Goal: Task Accomplishment & Management: Complete application form

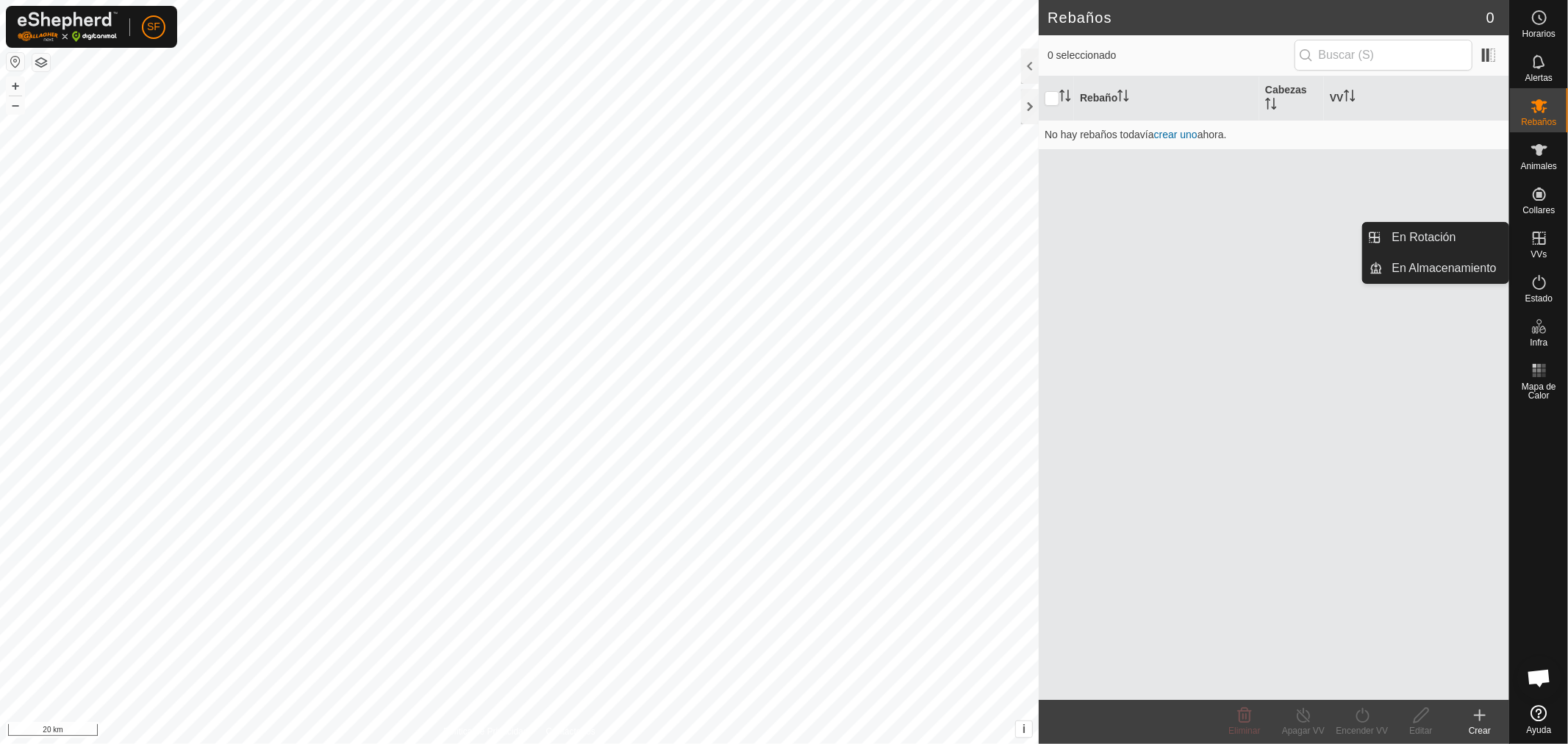
drag, startPoint x: 1541, startPoint y: 219, endPoint x: 1545, endPoint y: 195, distance: 24.3
click at [1545, 195] on icon at bounding box center [1539, 194] width 13 height 13
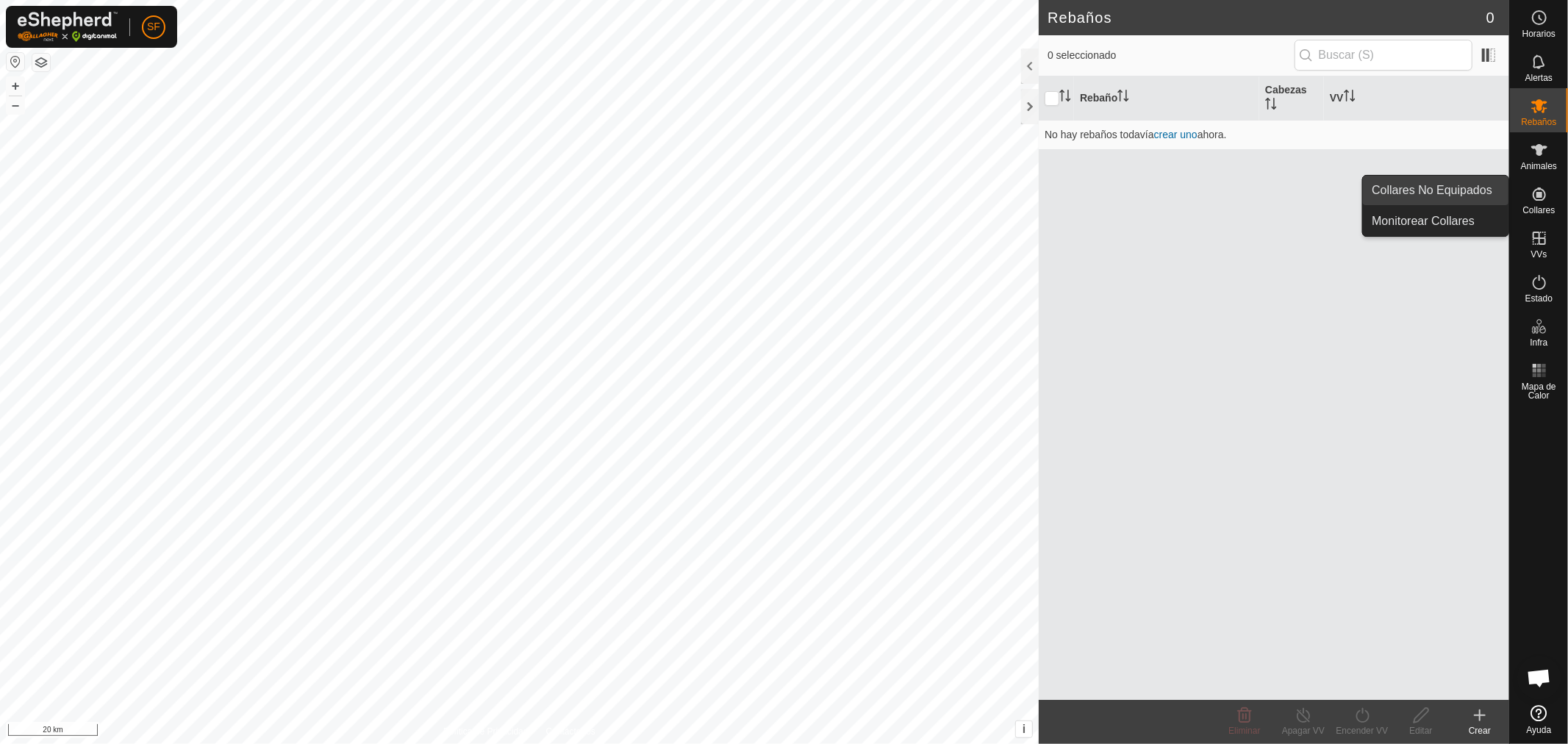
click at [1485, 196] on link "Collares No Equipados" at bounding box center [1435, 191] width 145 height 30
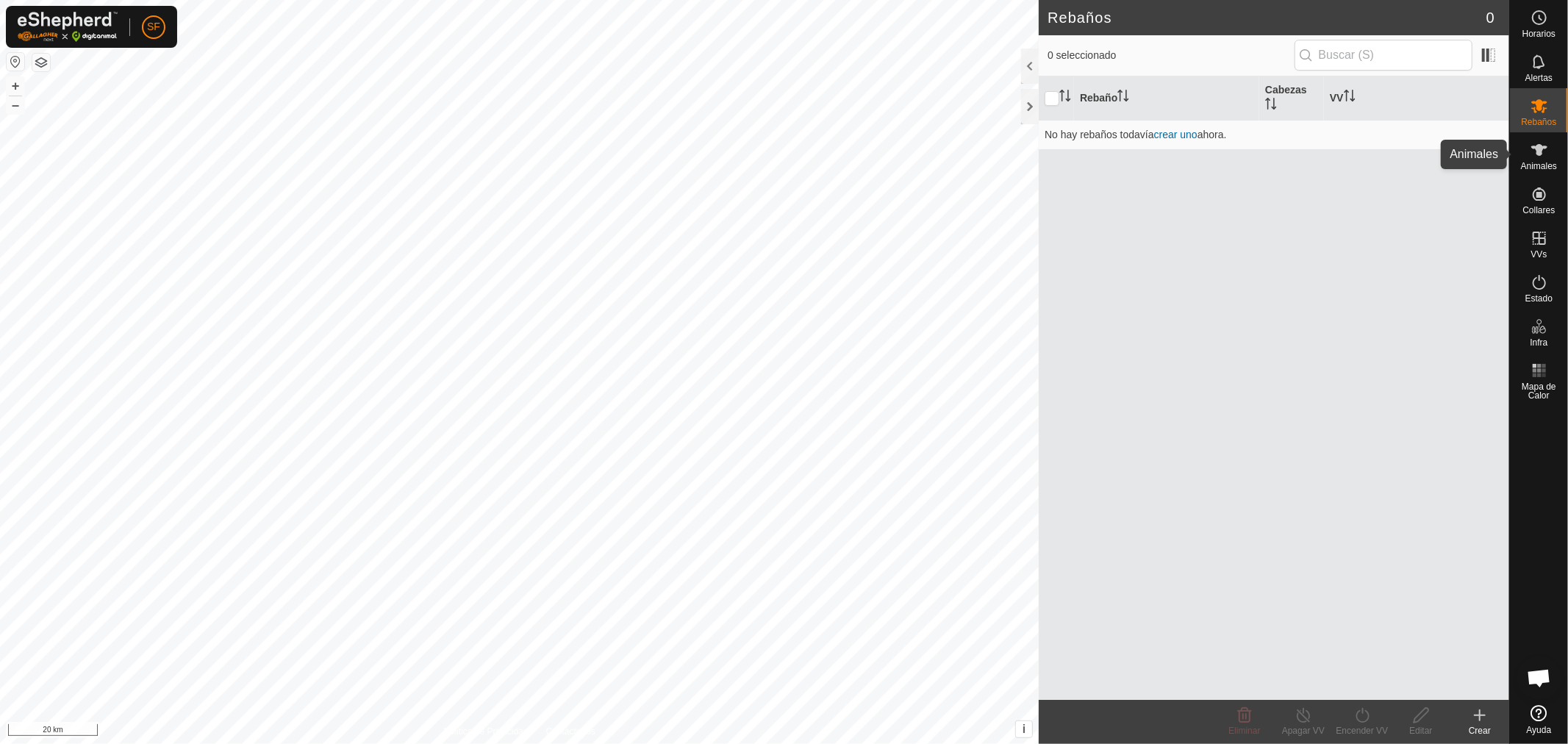
click at [1538, 158] on icon at bounding box center [1539, 150] width 18 height 18
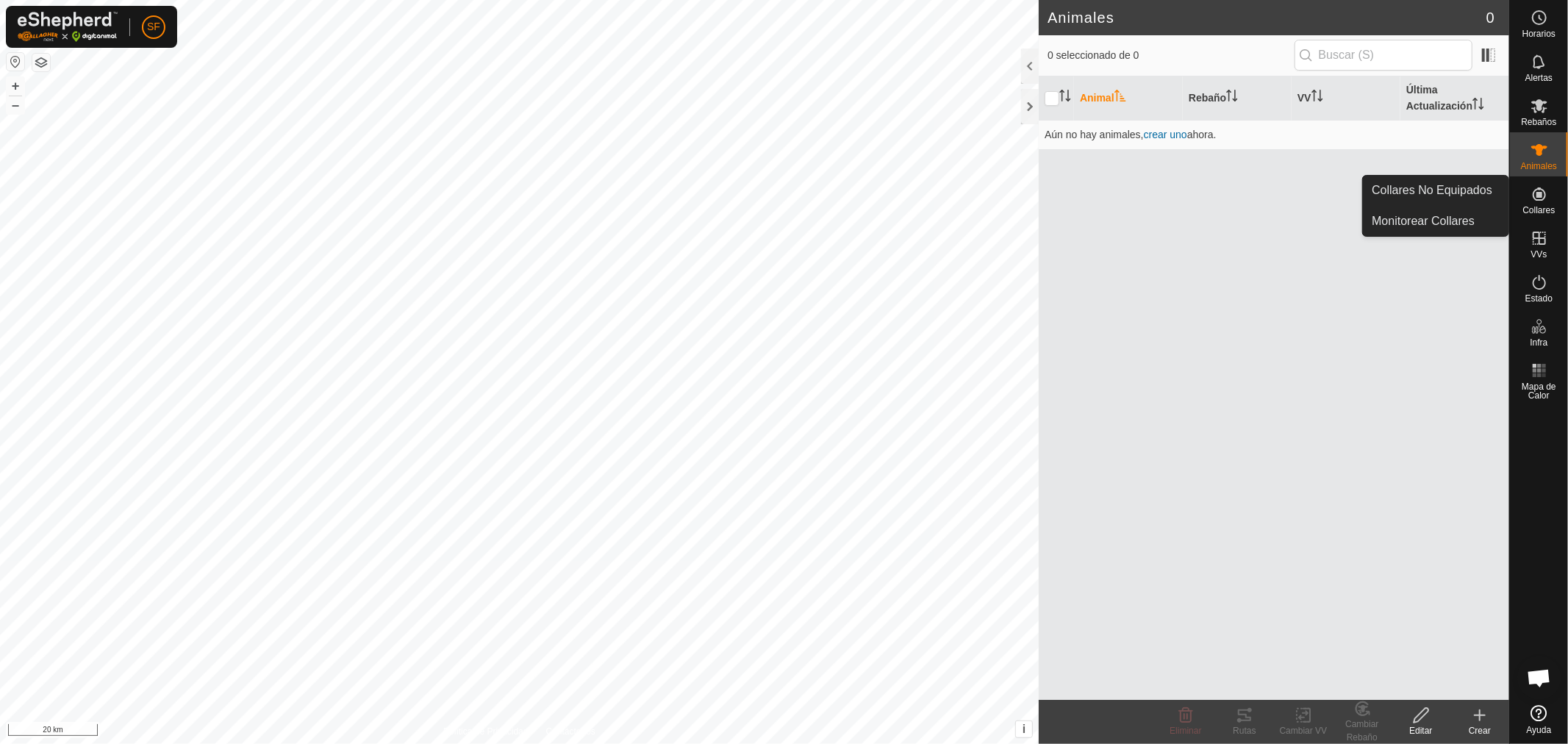
click at [1541, 194] on icon at bounding box center [1539, 194] width 13 height 13
click at [1448, 182] on link "Collares No Equipados" at bounding box center [1435, 191] width 145 height 30
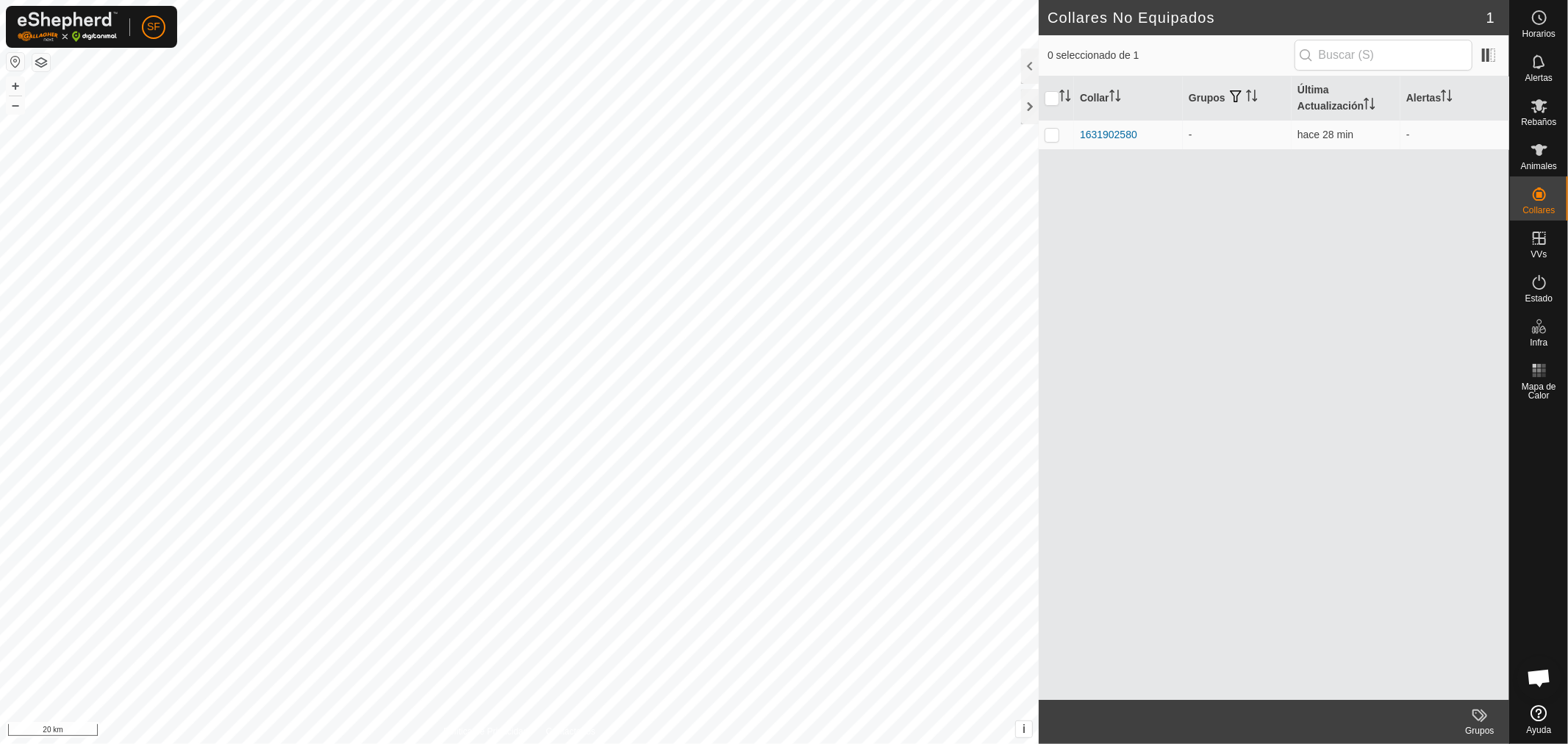
checkbox input "true"
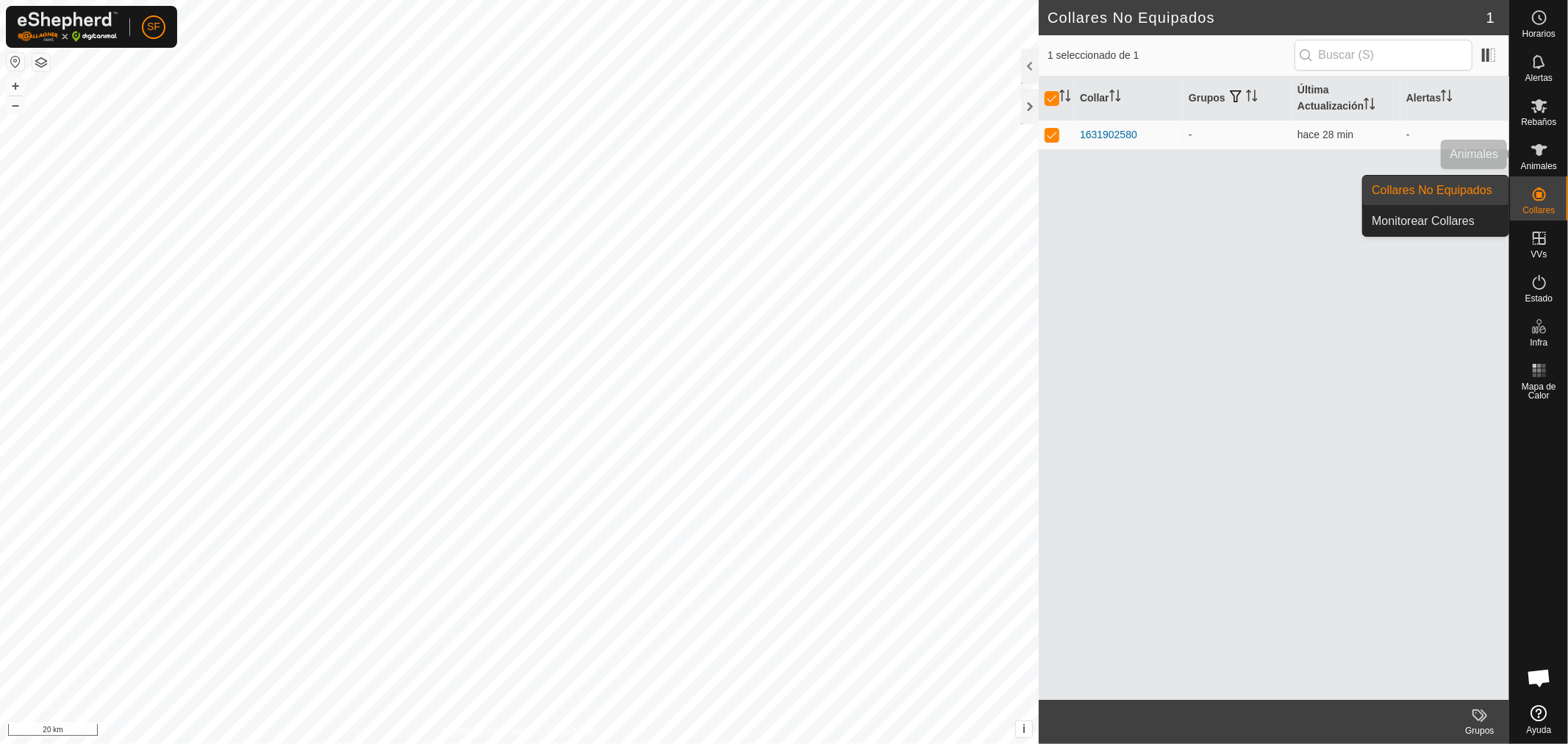
click at [1554, 144] on div "Animales" at bounding box center [1538, 154] width 58 height 44
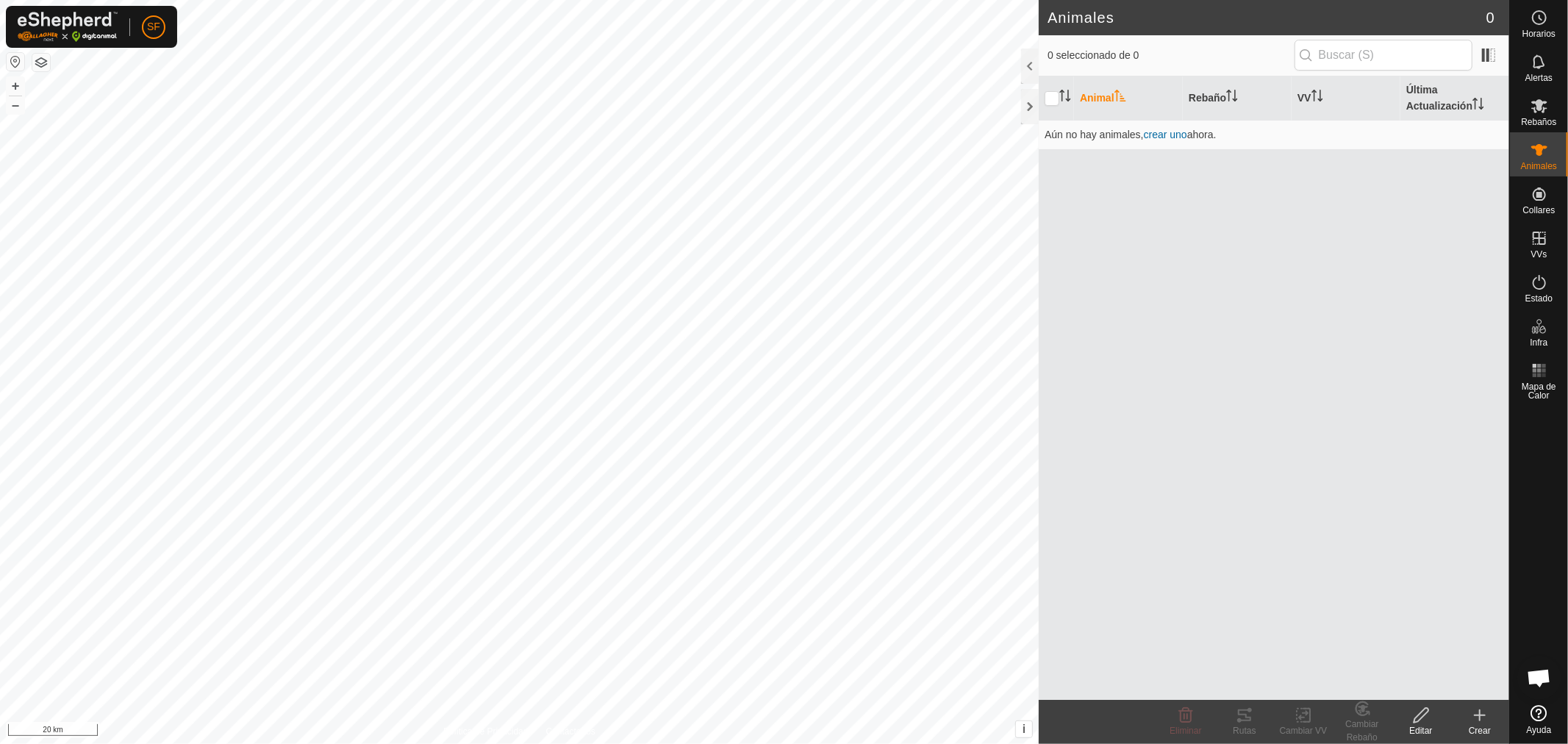
click at [1490, 708] on create-svg-icon at bounding box center [1479, 715] width 59 height 18
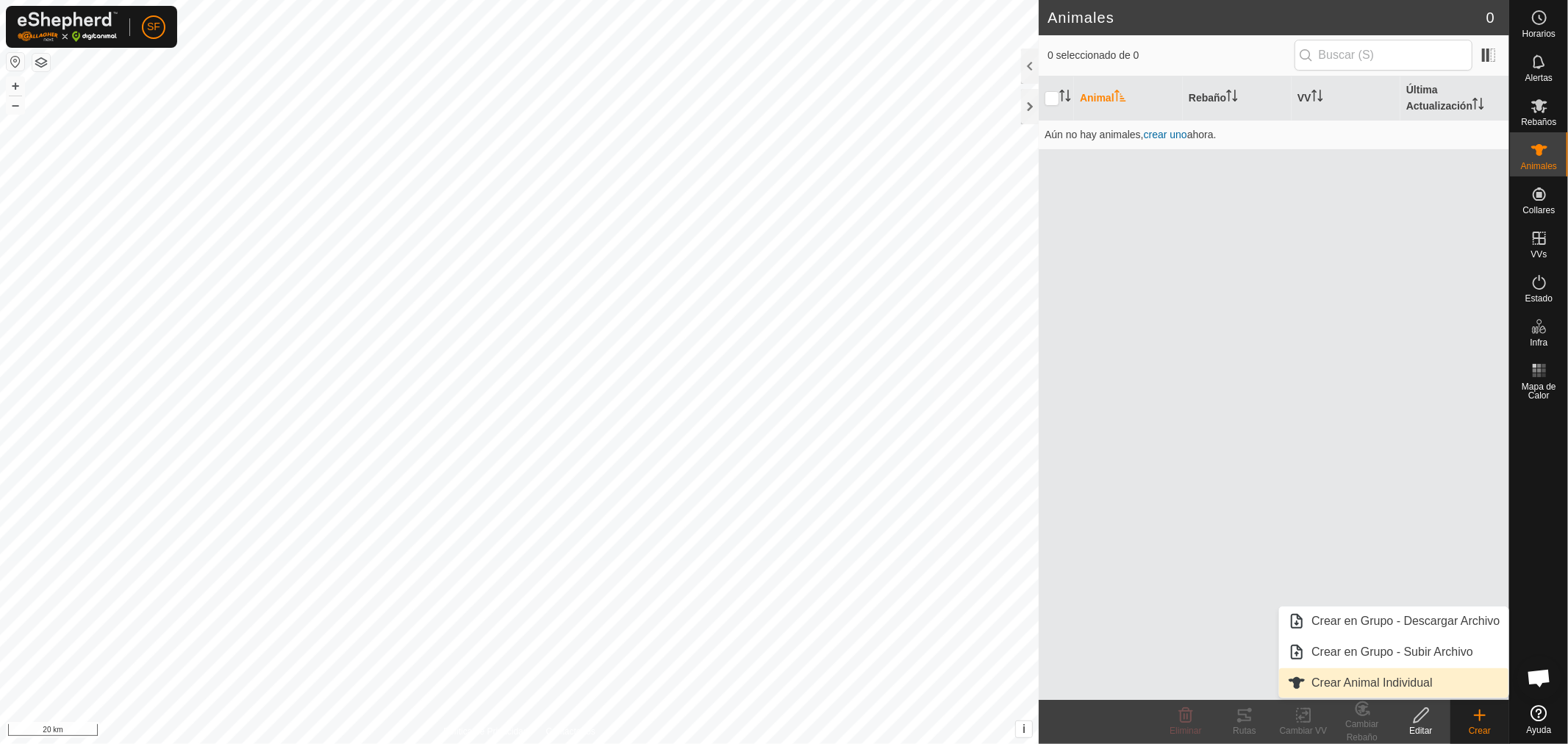
click at [1377, 685] on link "Crear Animal Individual" at bounding box center [1394, 683] width 229 height 30
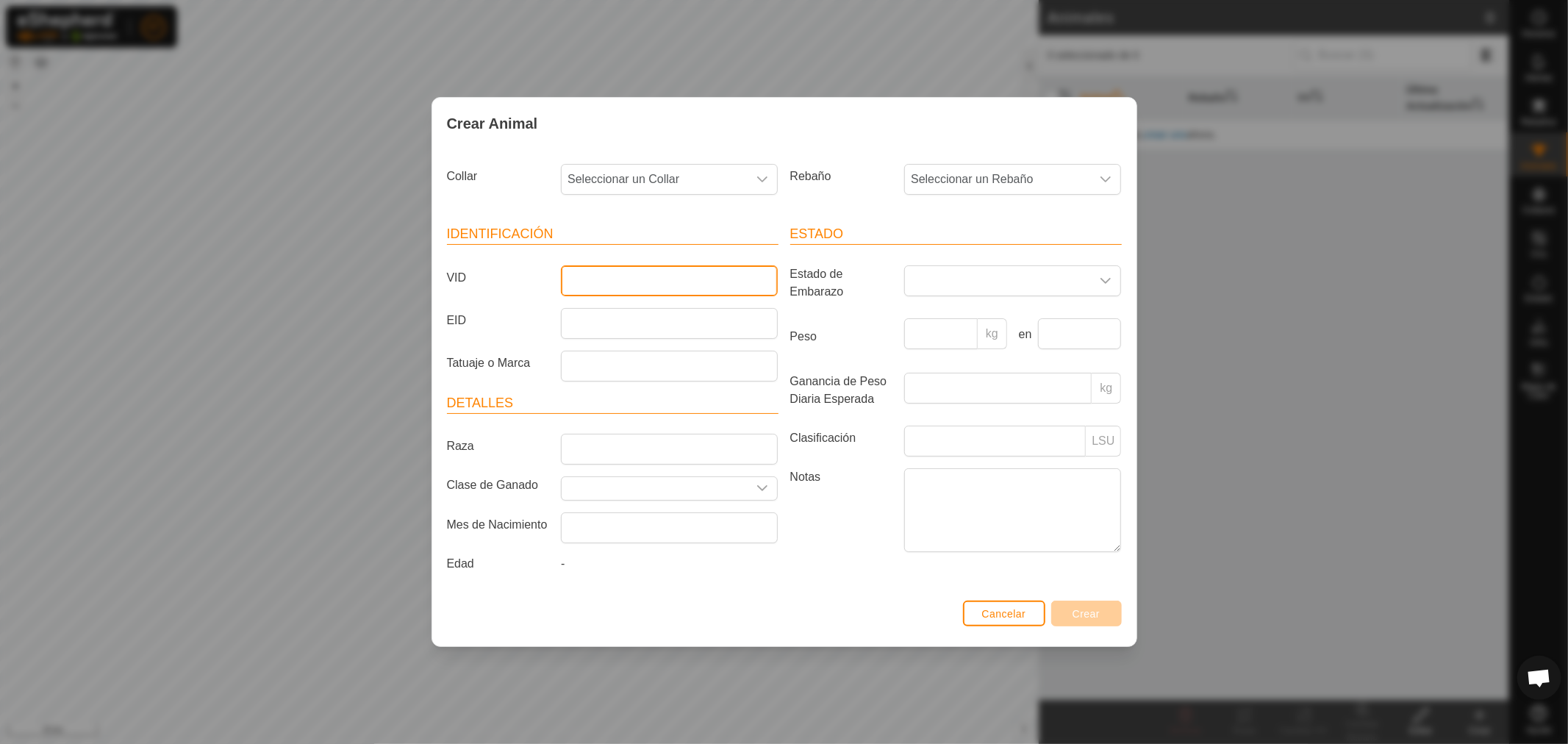
click at [652, 279] on input "VID" at bounding box center [669, 281] width 217 height 31
type input "0"
type input "1"
click at [660, 276] on input "VID" at bounding box center [669, 281] width 217 height 31
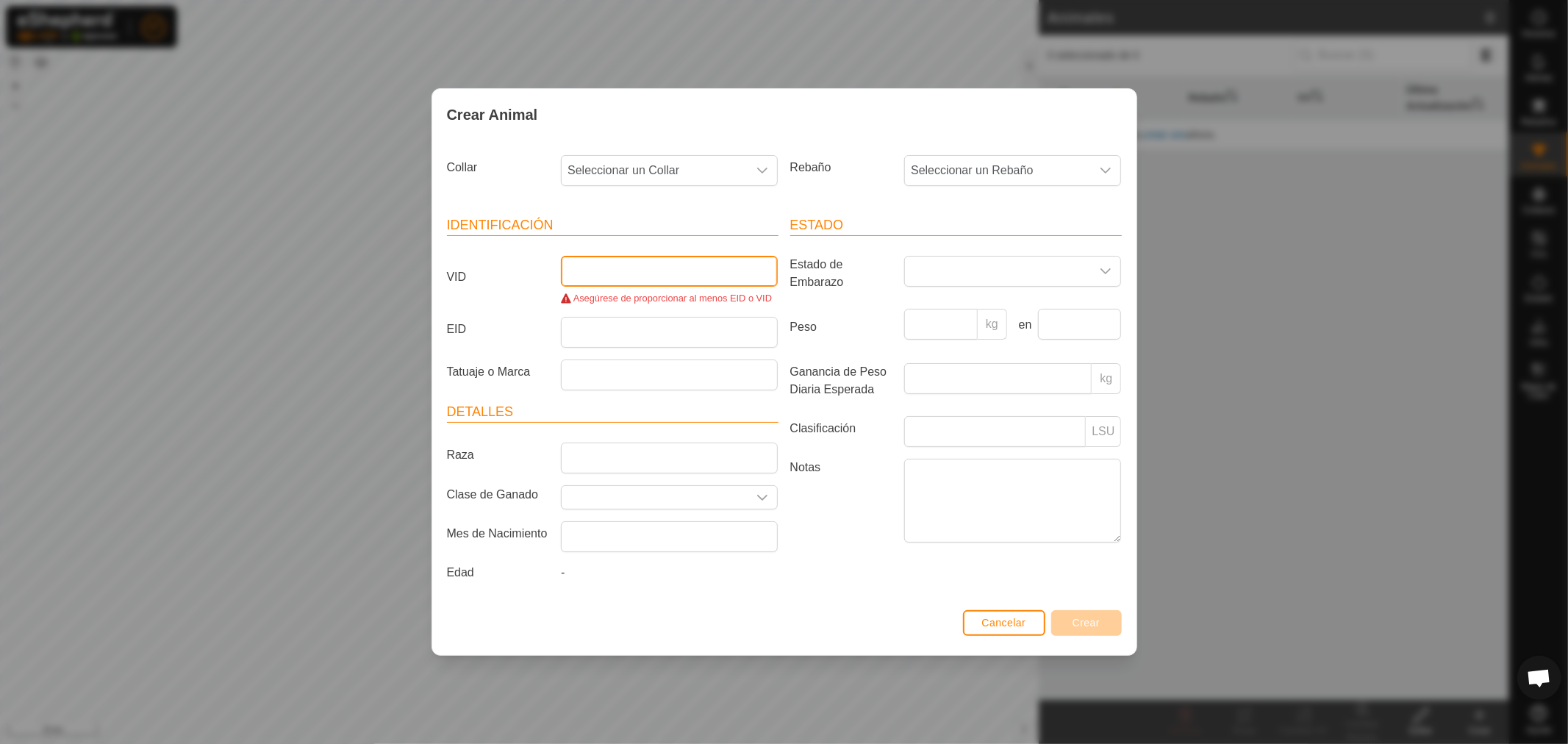
click at [660, 276] on input "VID" at bounding box center [669, 271] width 217 height 31
click at [542, 253] on article "Identificación VID Asegúrese de proporcionar al menos EID o VID EID Tatuaje o M…" at bounding box center [612, 304] width 332 height 176
drag, startPoint x: 573, startPoint y: 259, endPoint x: 582, endPoint y: 262, distance: 9.5
click at [573, 259] on input "VID" at bounding box center [669, 271] width 217 height 31
click at [537, 304] on div "VID Asegúrese de proporcionar al menos EID o VID" at bounding box center [612, 281] width 343 height 50
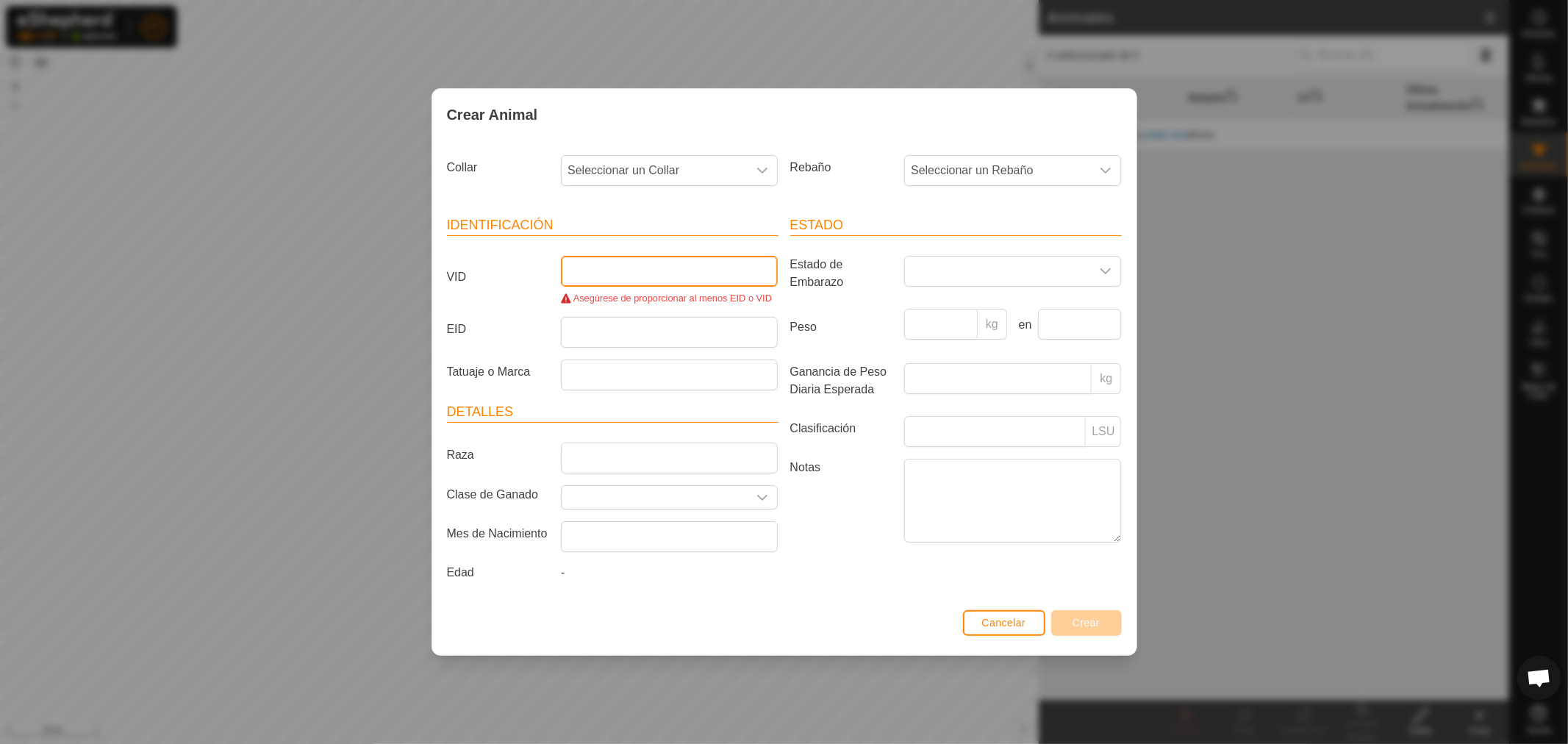
click at [604, 272] on input "VID" at bounding box center [669, 271] width 217 height 31
type input "Prueba"
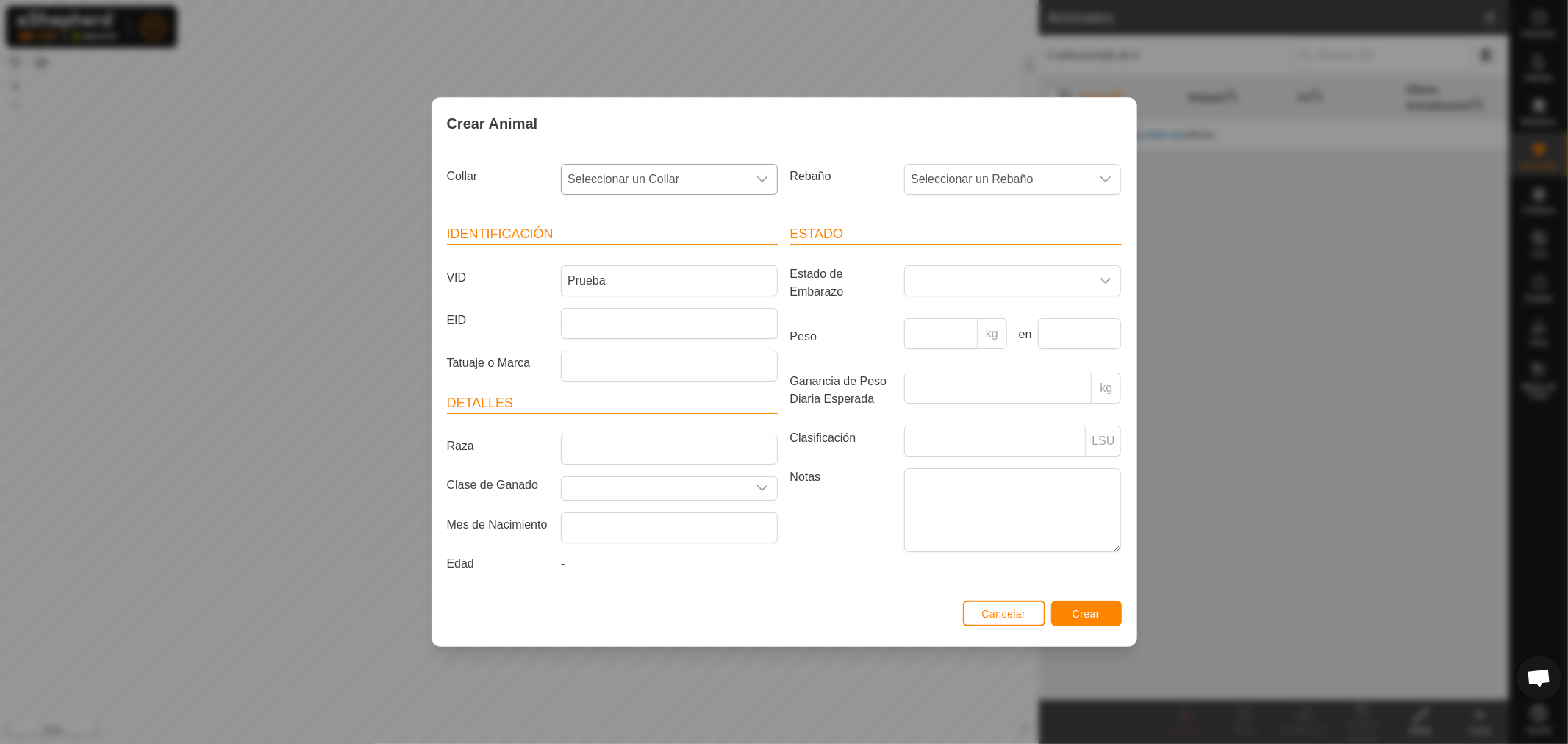
click at [752, 184] on div "dropdown trigger" at bounding box center [762, 180] width 30 height 30
click at [677, 287] on li "1631902580" at bounding box center [670, 286] width 216 height 30
click at [1111, 627] on div "Cancelar Crear" at bounding box center [784, 621] width 704 height 50
click at [1096, 616] on span "Crear" at bounding box center [1086, 614] width 28 height 12
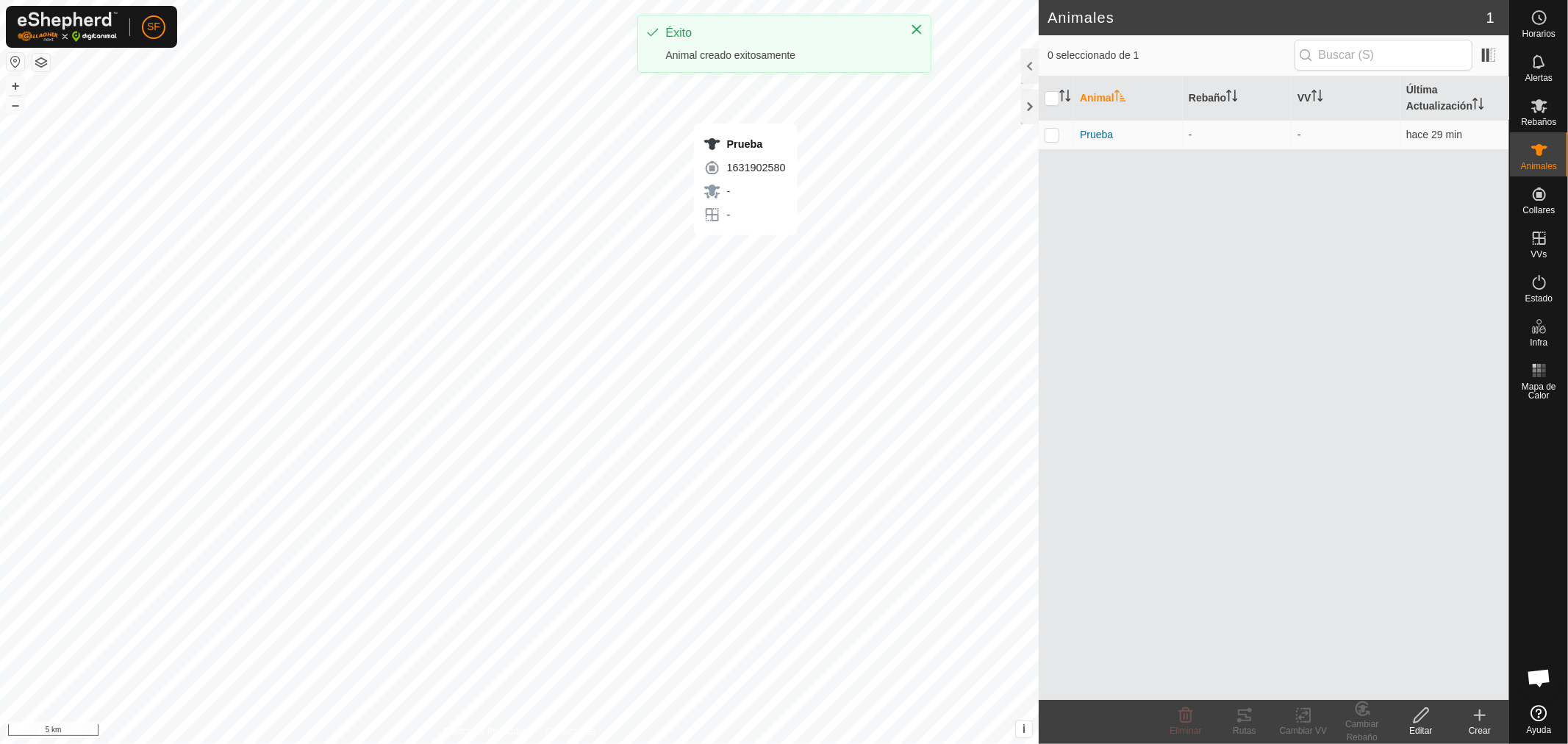
checkbox input "true"
